Goal: Task Accomplishment & Management: Use online tool/utility

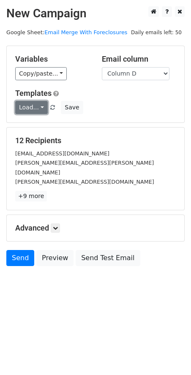
click at [37, 109] on link "Load..." at bounding box center [31, 107] width 32 height 13
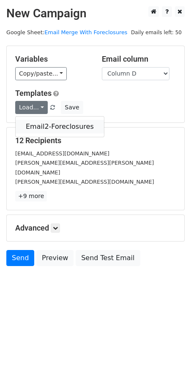
click at [38, 127] on link "Email2-Foreclosures" at bounding box center [60, 126] width 88 height 13
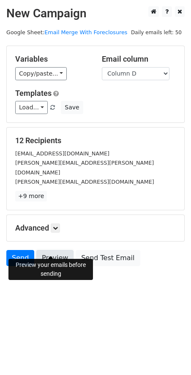
click at [54, 251] on link "Preview" at bounding box center [54, 258] width 37 height 16
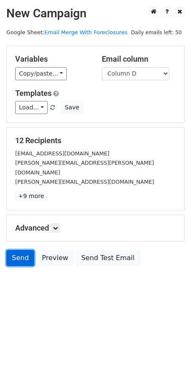
click at [18, 250] on link "Send" at bounding box center [20, 258] width 28 height 16
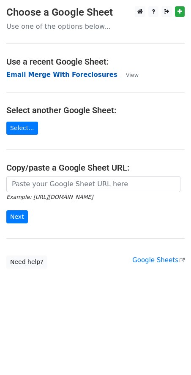
click at [49, 76] on strong "Email Merge With Foreclosures" at bounding box center [61, 75] width 111 height 8
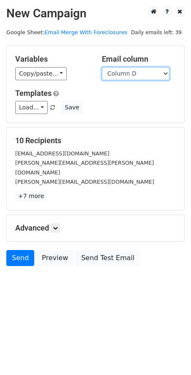
click at [162, 74] on select "Column A Column B Column C Column D Column E" at bounding box center [135, 73] width 67 height 13
select select "Column E"
click at [102, 67] on select "Column A Column B Column C Column D Column E" at bounding box center [135, 73] width 67 height 13
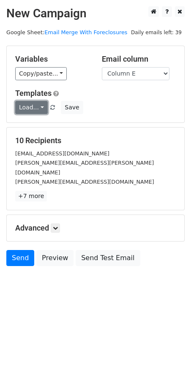
click at [40, 106] on link "Load..." at bounding box center [31, 107] width 32 height 13
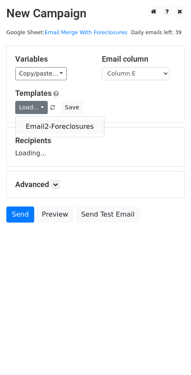
click at [44, 124] on link "Email2-Foreclosures" at bounding box center [60, 126] width 88 height 13
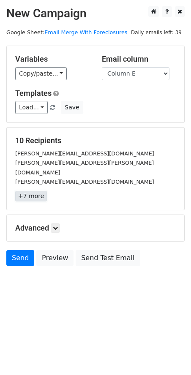
click at [34, 191] on link "+7 more" at bounding box center [31, 196] width 32 height 11
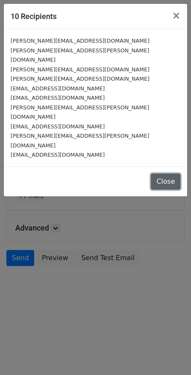
click at [167, 173] on button "Close" at bounding box center [166, 181] width 30 height 16
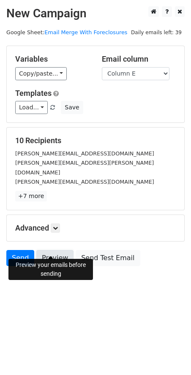
click at [53, 250] on link "Preview" at bounding box center [54, 258] width 37 height 16
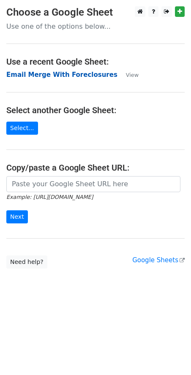
click at [50, 74] on strong "Email Merge With Foreclosures" at bounding box center [61, 75] width 111 height 8
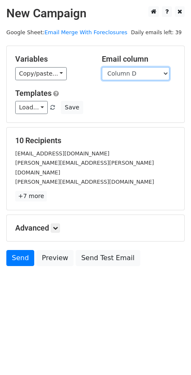
click at [163, 75] on select "Column A Column B Column C Column D Column E" at bounding box center [135, 73] width 67 height 13
select select "Column E"
click at [102, 67] on select "Column A Column B Column C Column D Column E" at bounding box center [135, 73] width 67 height 13
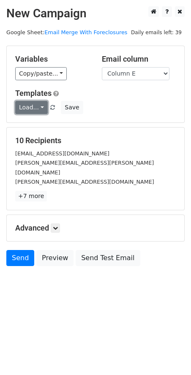
click at [35, 106] on link "Load..." at bounding box center [31, 107] width 32 height 13
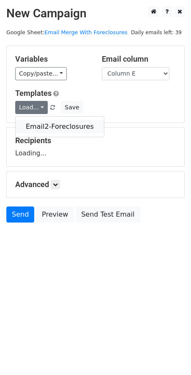
click at [43, 127] on link "Email2-Foreclosures" at bounding box center [60, 126] width 88 height 13
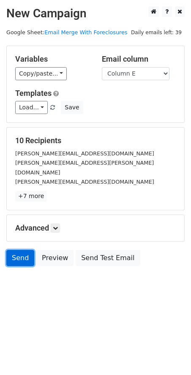
click at [24, 254] on link "Send" at bounding box center [20, 258] width 28 height 16
